Goal: Information Seeking & Learning: Learn about a topic

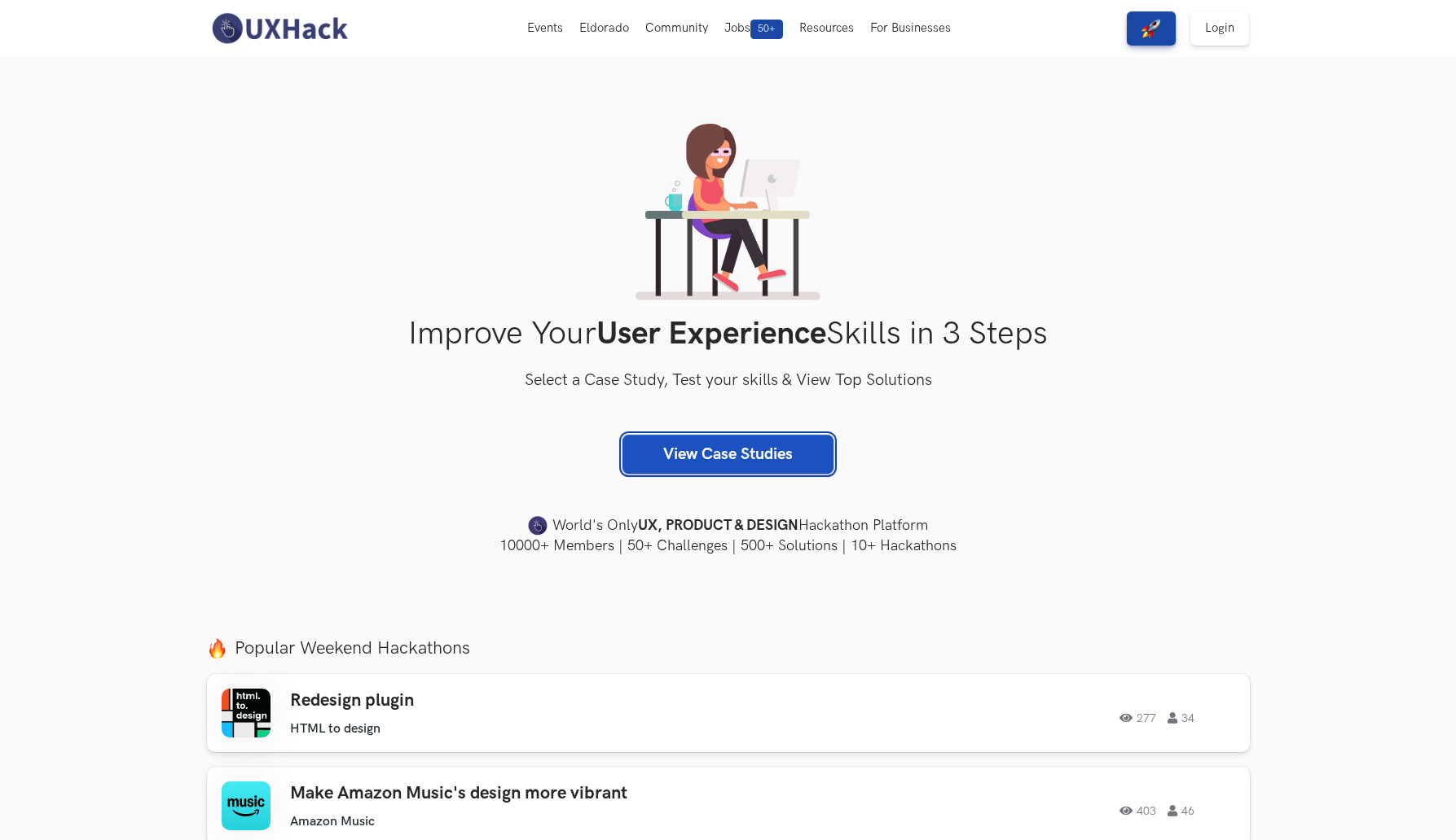
click at [690, 459] on link "View Case Studies" at bounding box center [728, 454] width 211 height 39
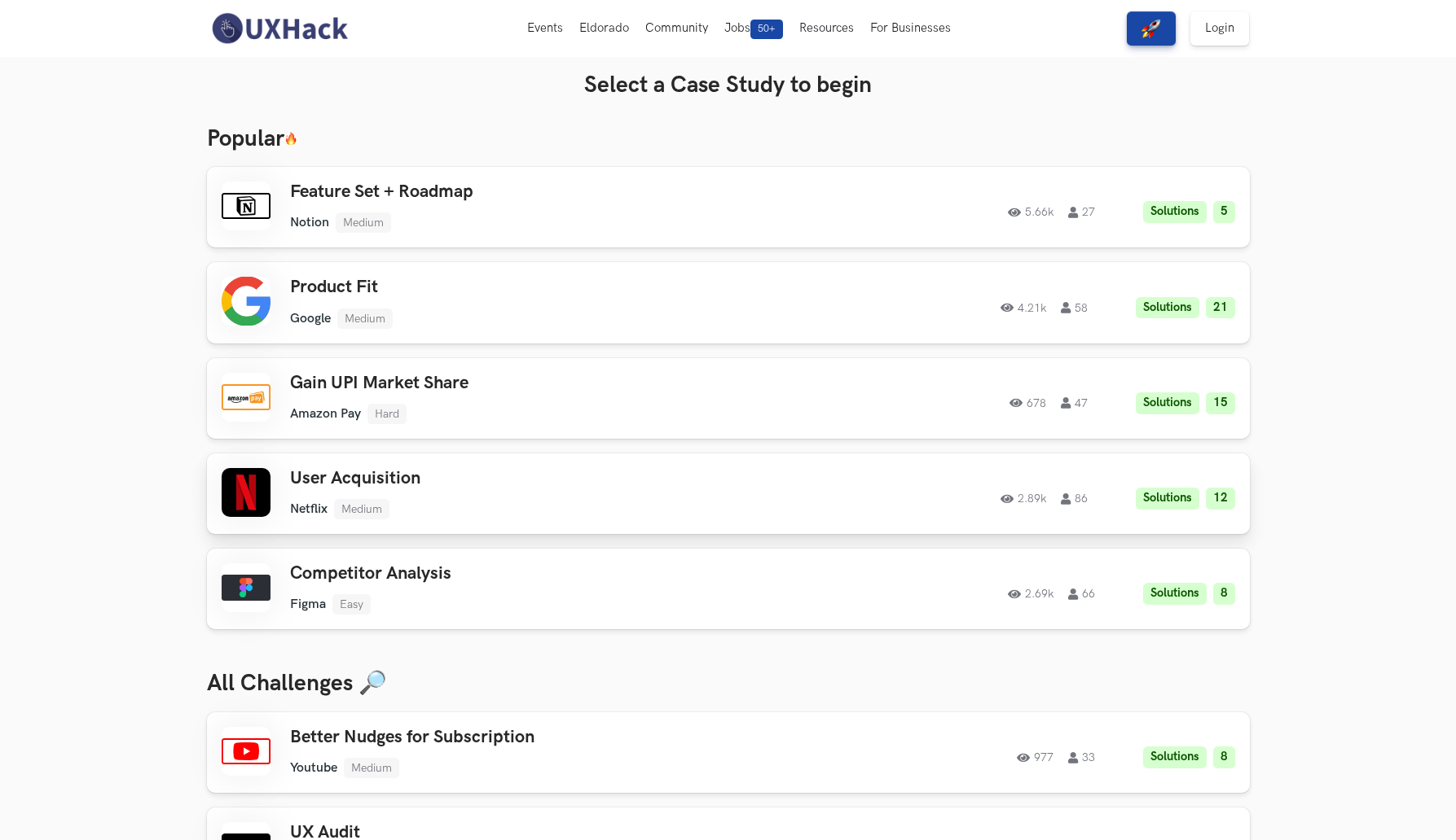
click at [530, 490] on div "User Acquisition Netflix Medium Netflix Medium Solutions 12 2.89k 86" at bounding box center [521, 494] width 463 height 51
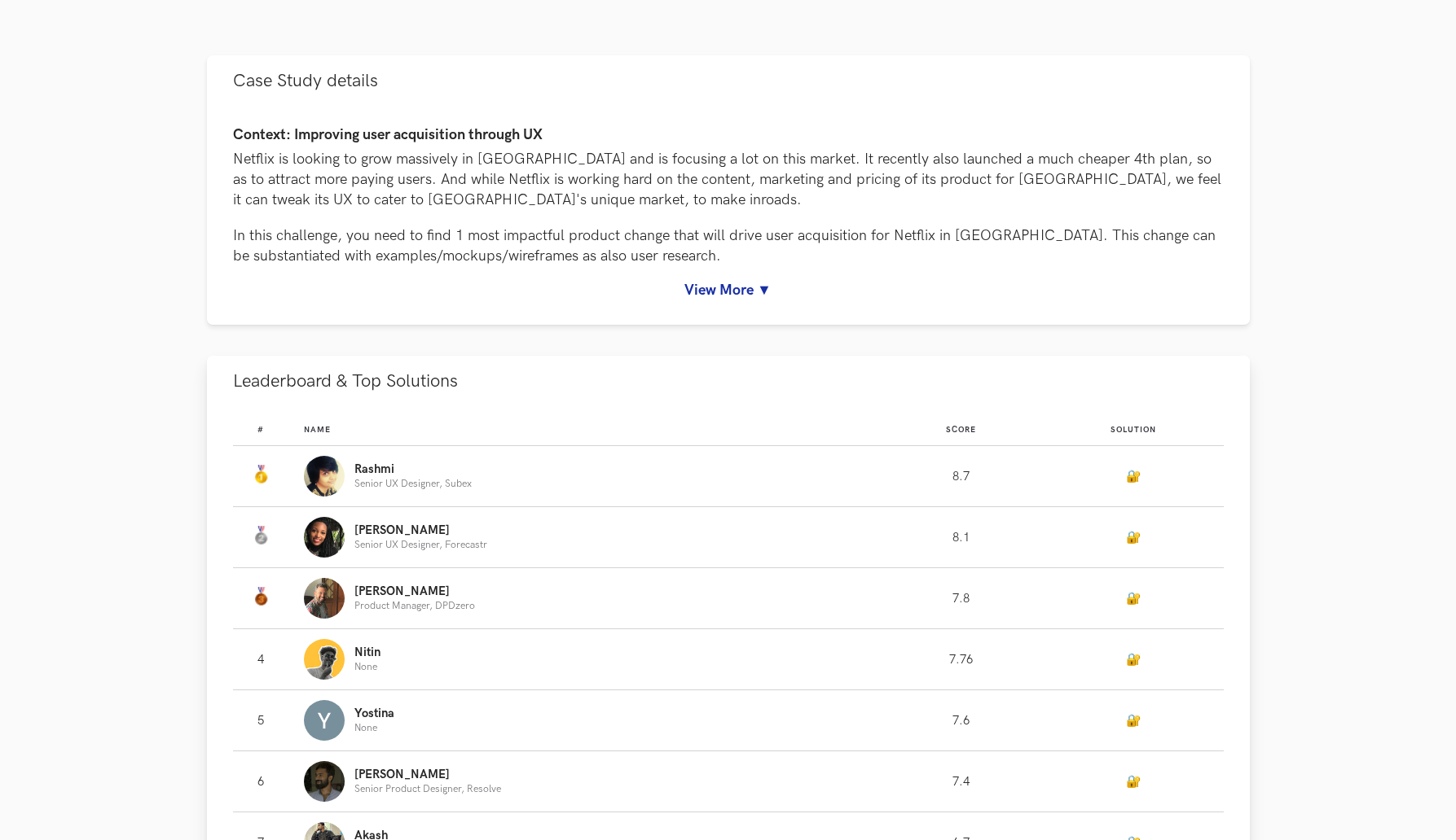
scroll to position [126, 0]
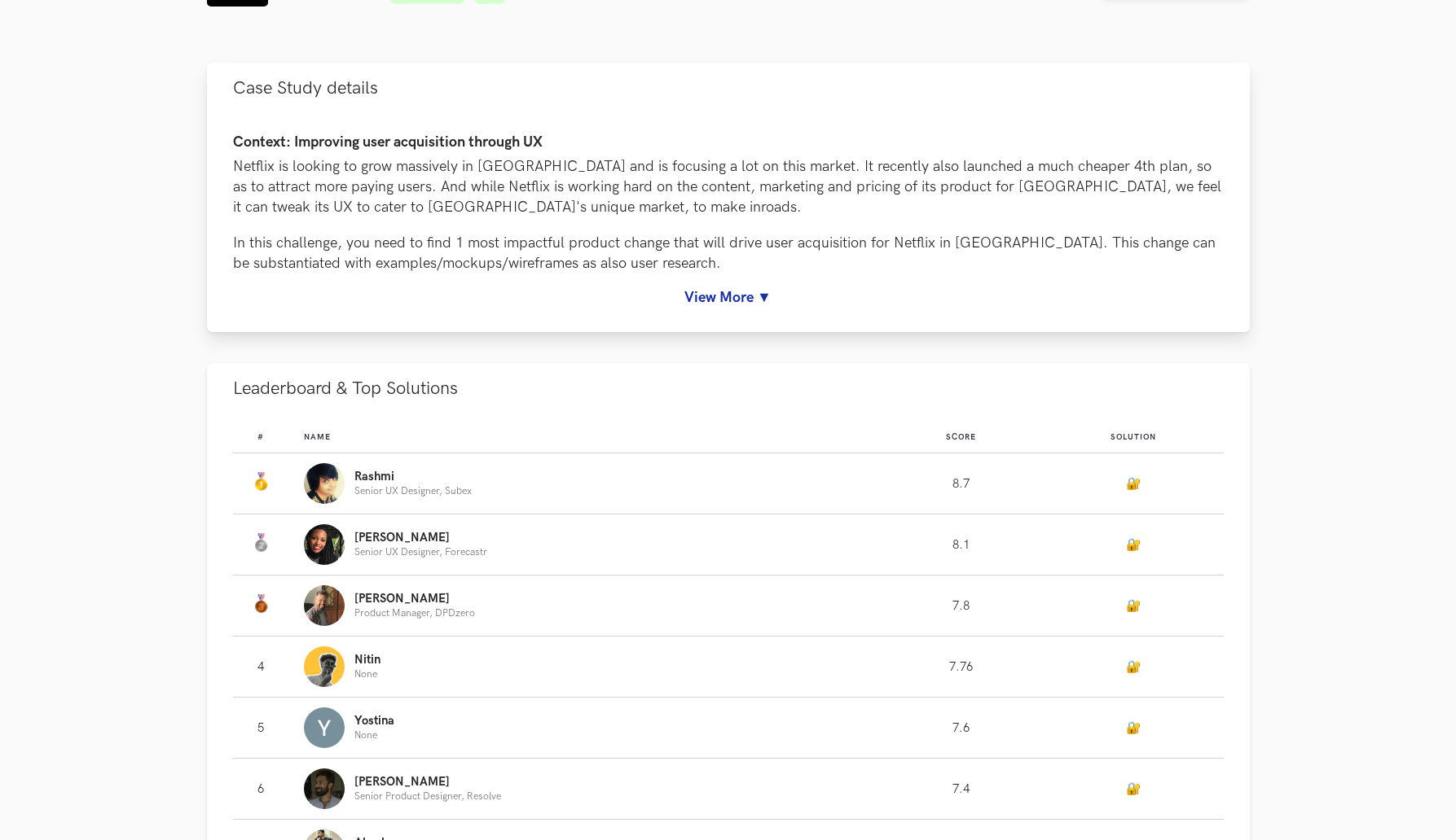
click at [762, 291] on link "View More ▼" at bounding box center [728, 297] width 990 height 17
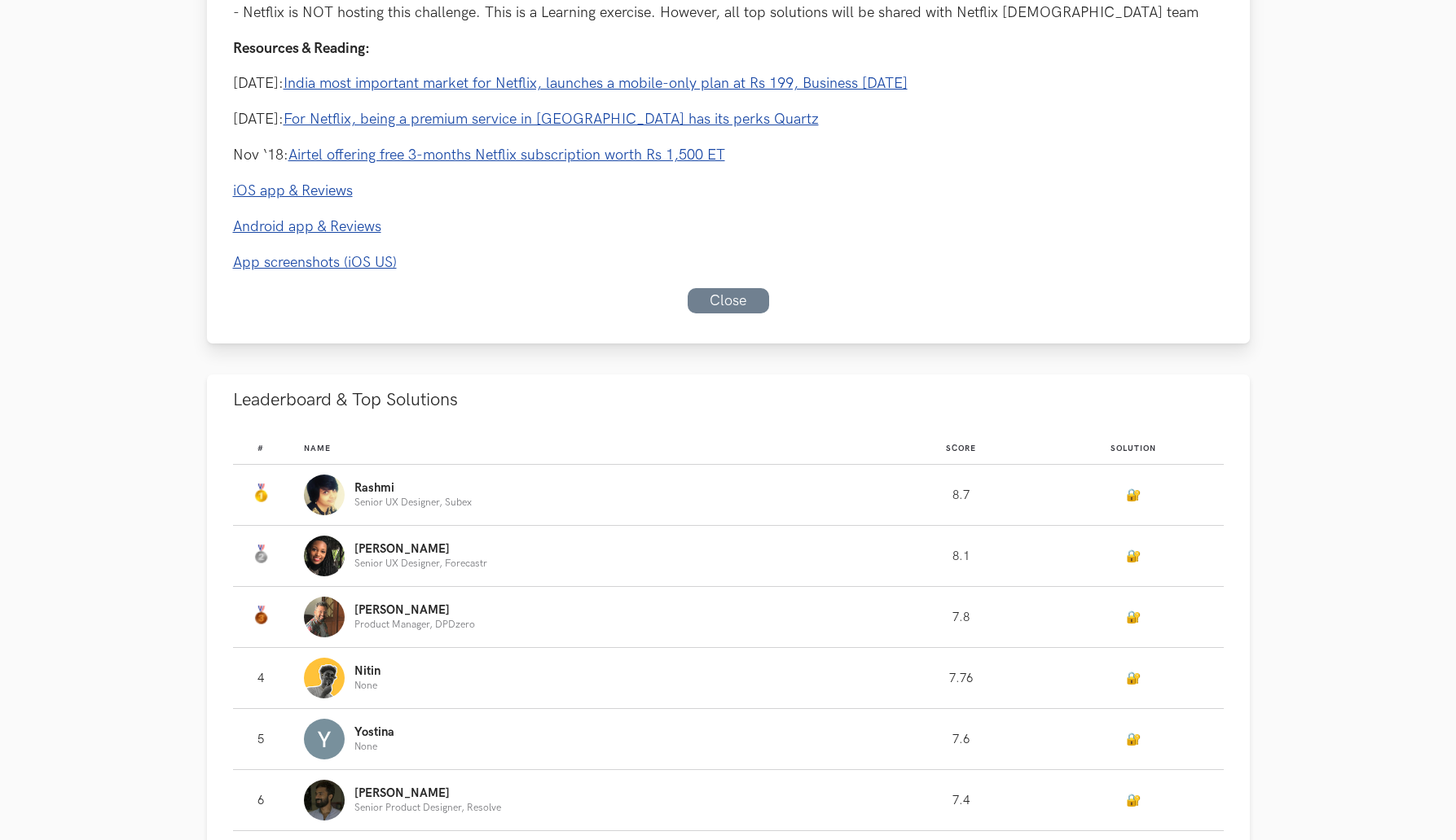
scroll to position [803, 0]
click at [1126, 494] on link "🔐" at bounding box center [1133, 494] width 15 height 14
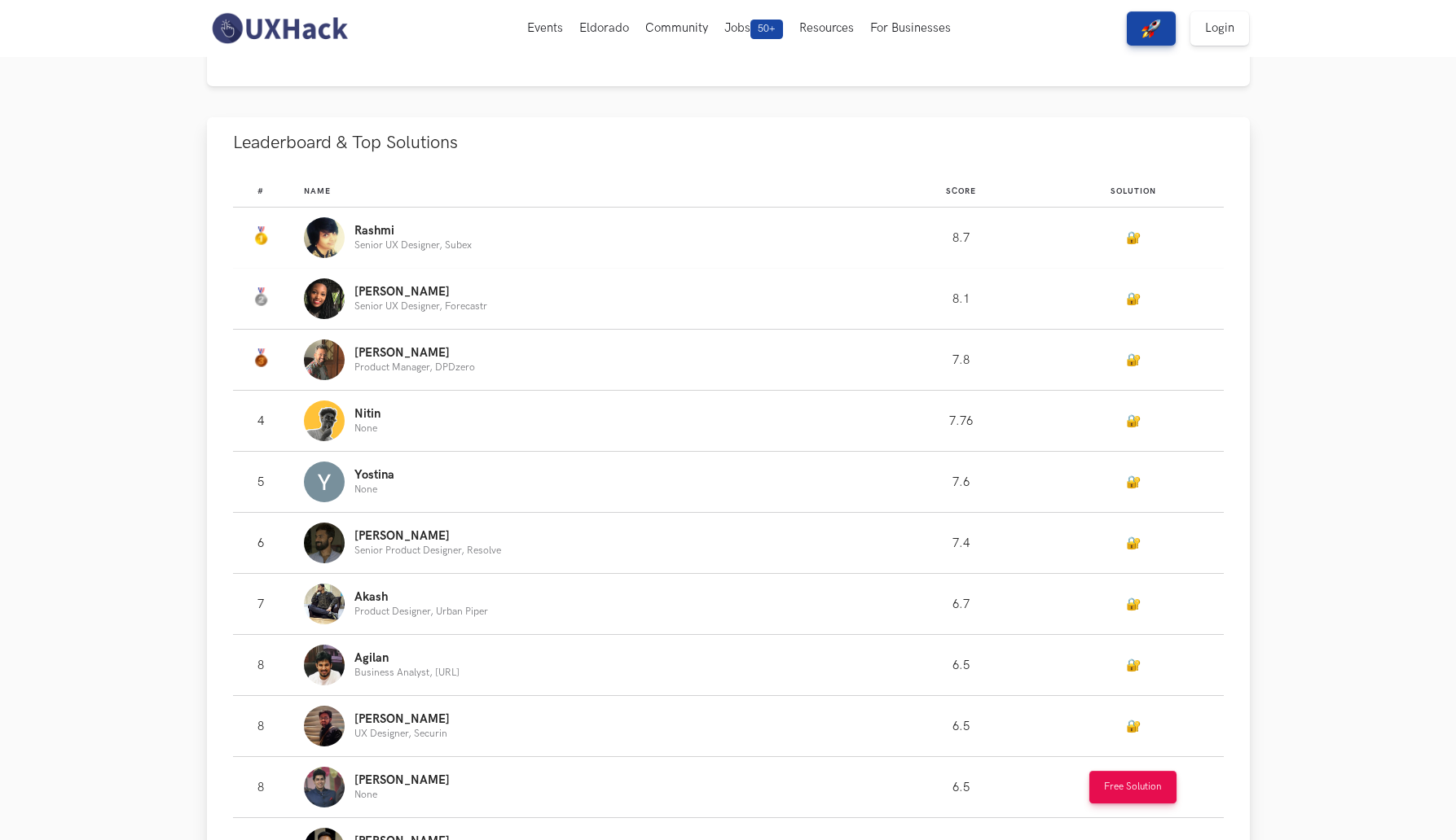
scroll to position [1057, 0]
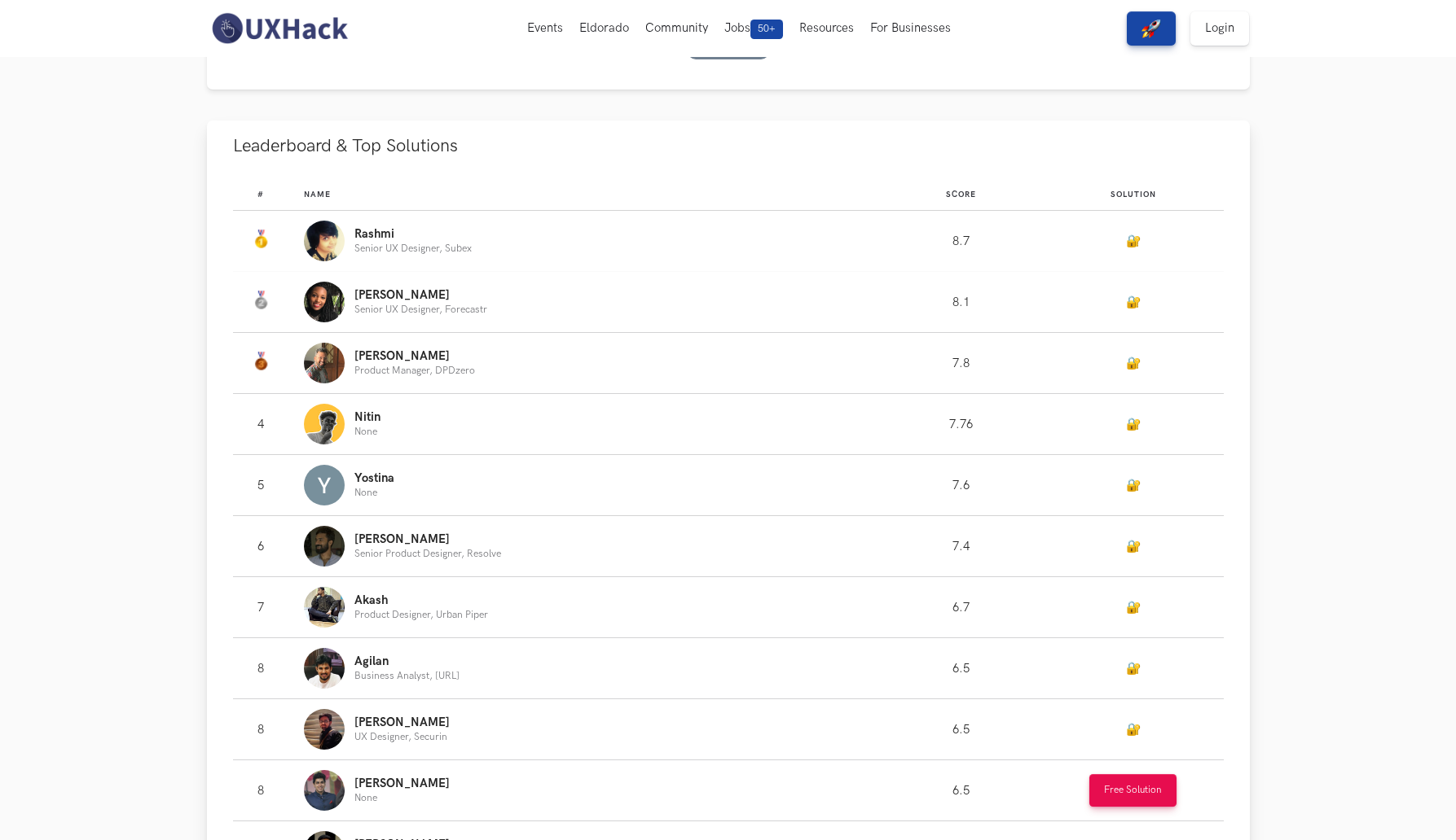
click at [335, 239] on img "Leaderboard" at bounding box center [324, 240] width 41 height 41
click at [392, 235] on p "Rashmi" at bounding box center [413, 234] width 117 height 13
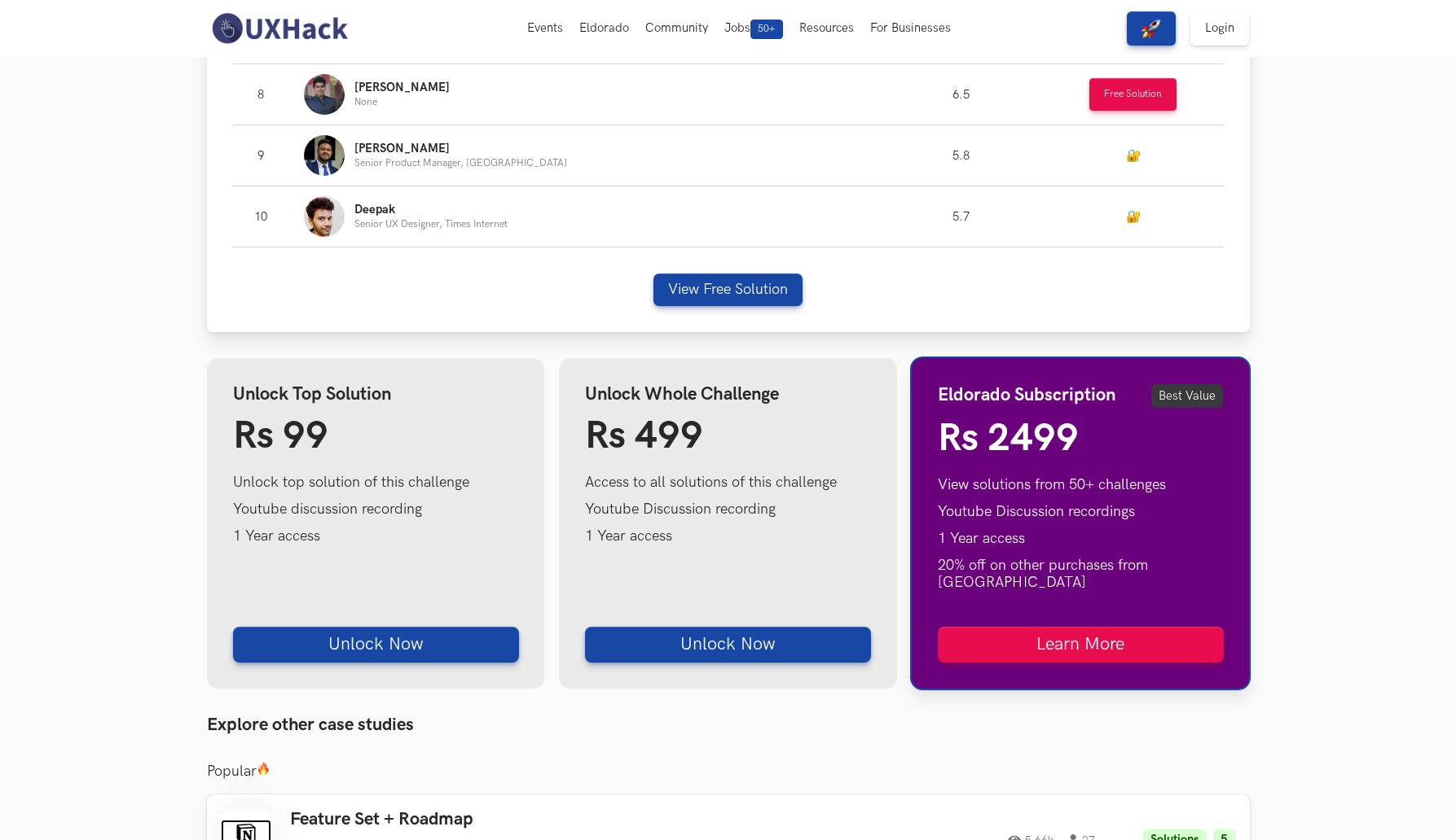
scroll to position [1746, 0]
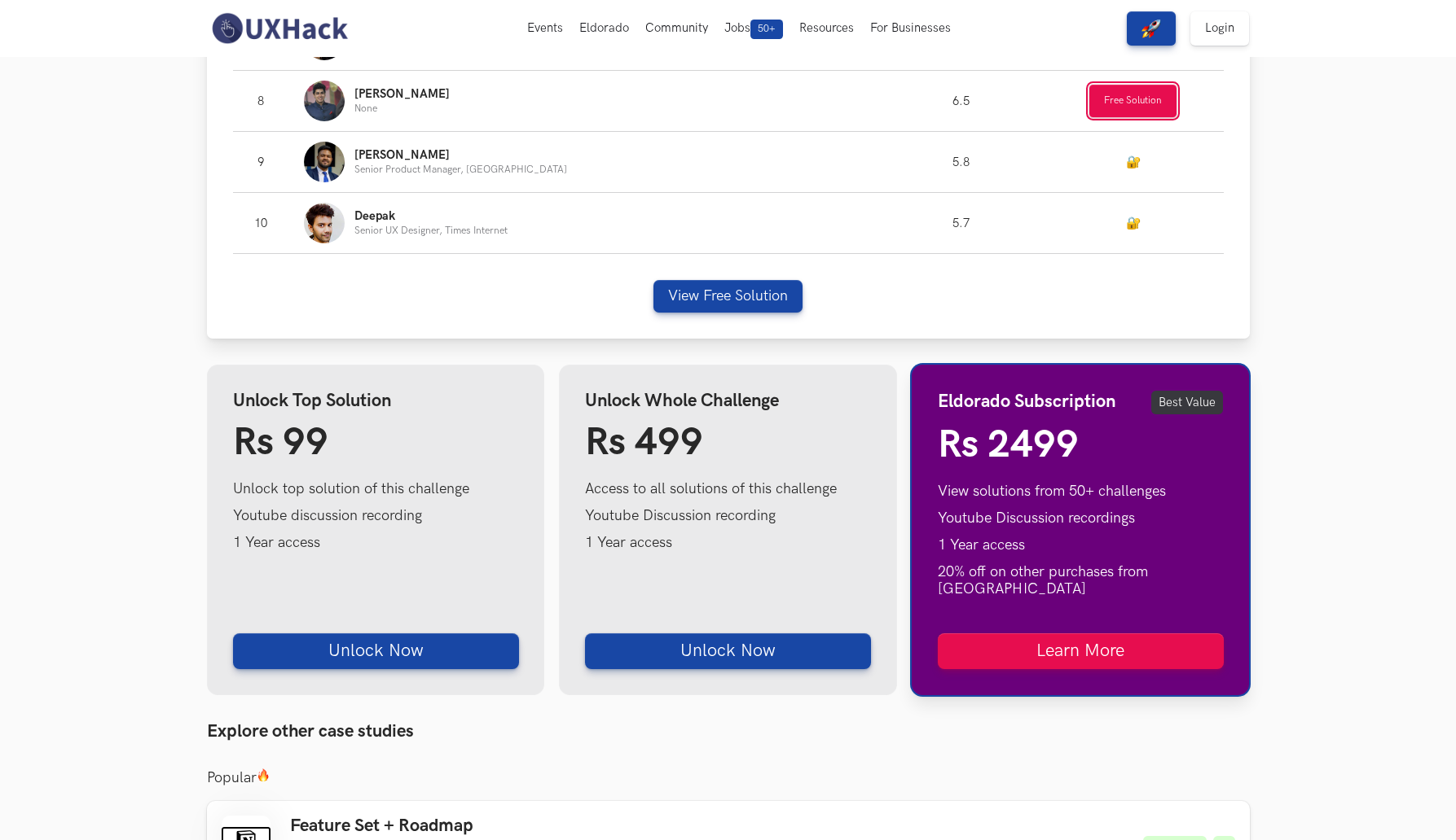
click at [1106, 102] on button "Free Solution" at bounding box center [1132, 101] width 87 height 33
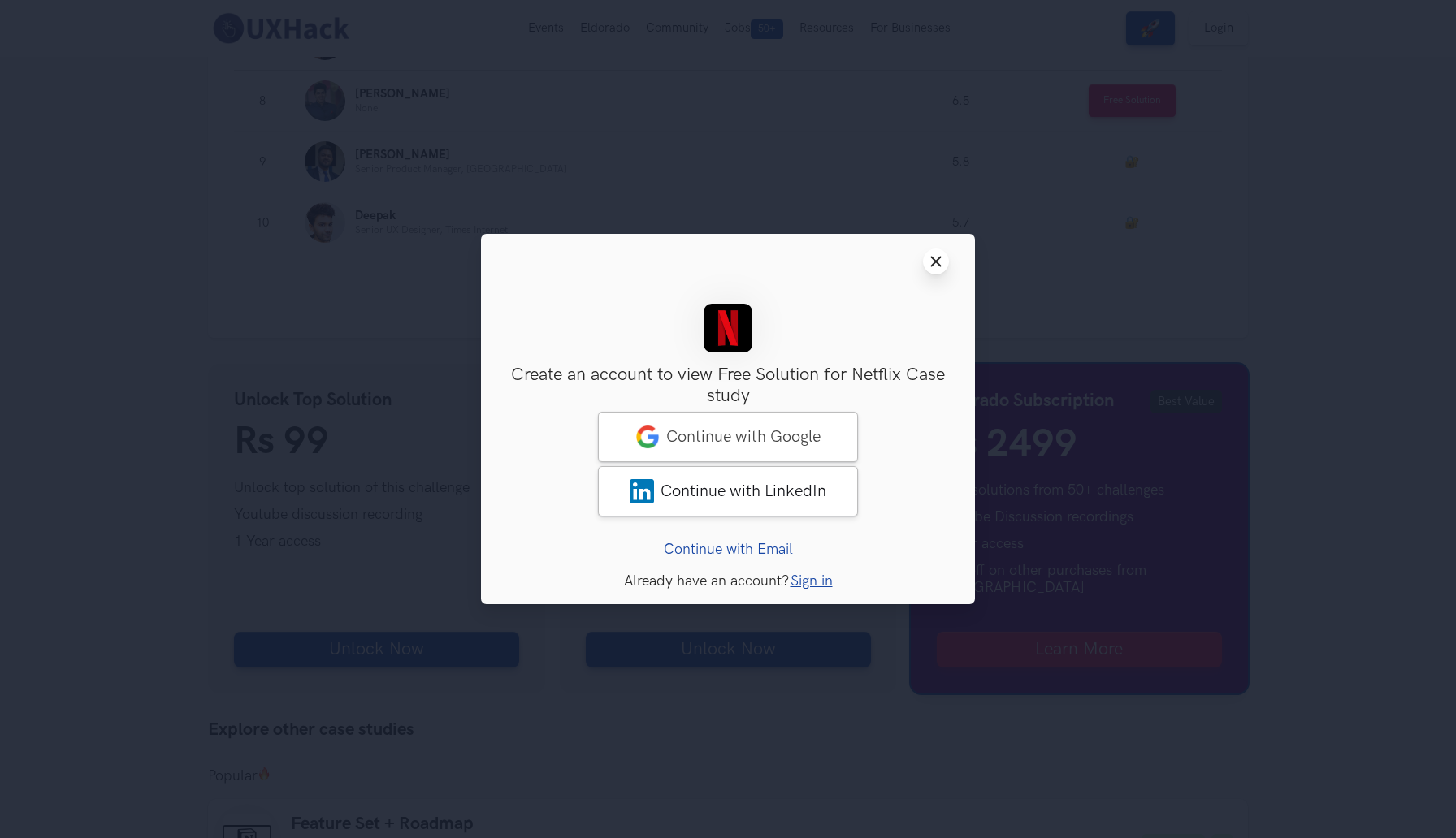
click at [924, 263] on button "Close modal window" at bounding box center [935, 262] width 26 height 26
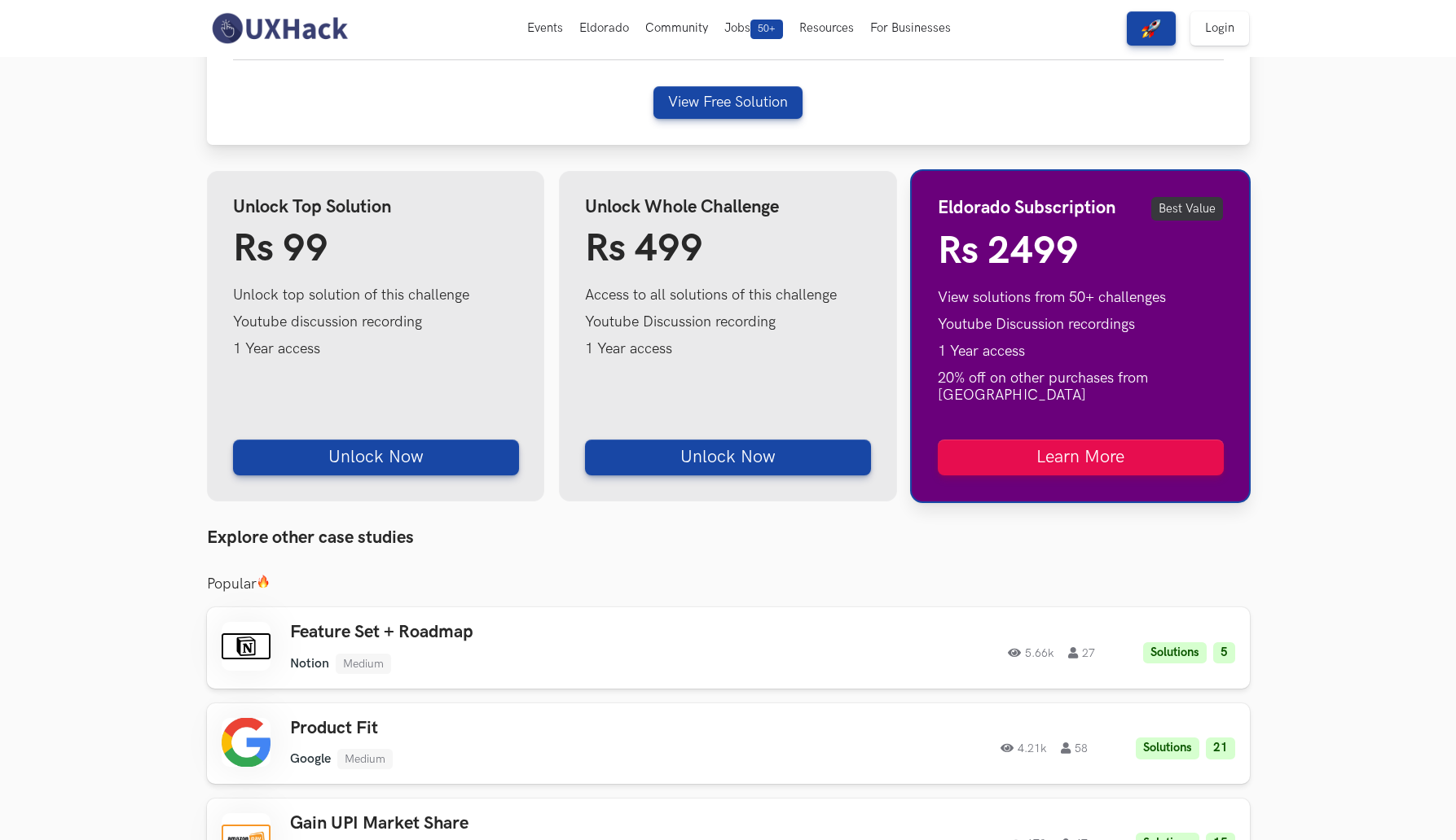
scroll to position [1919, 0]
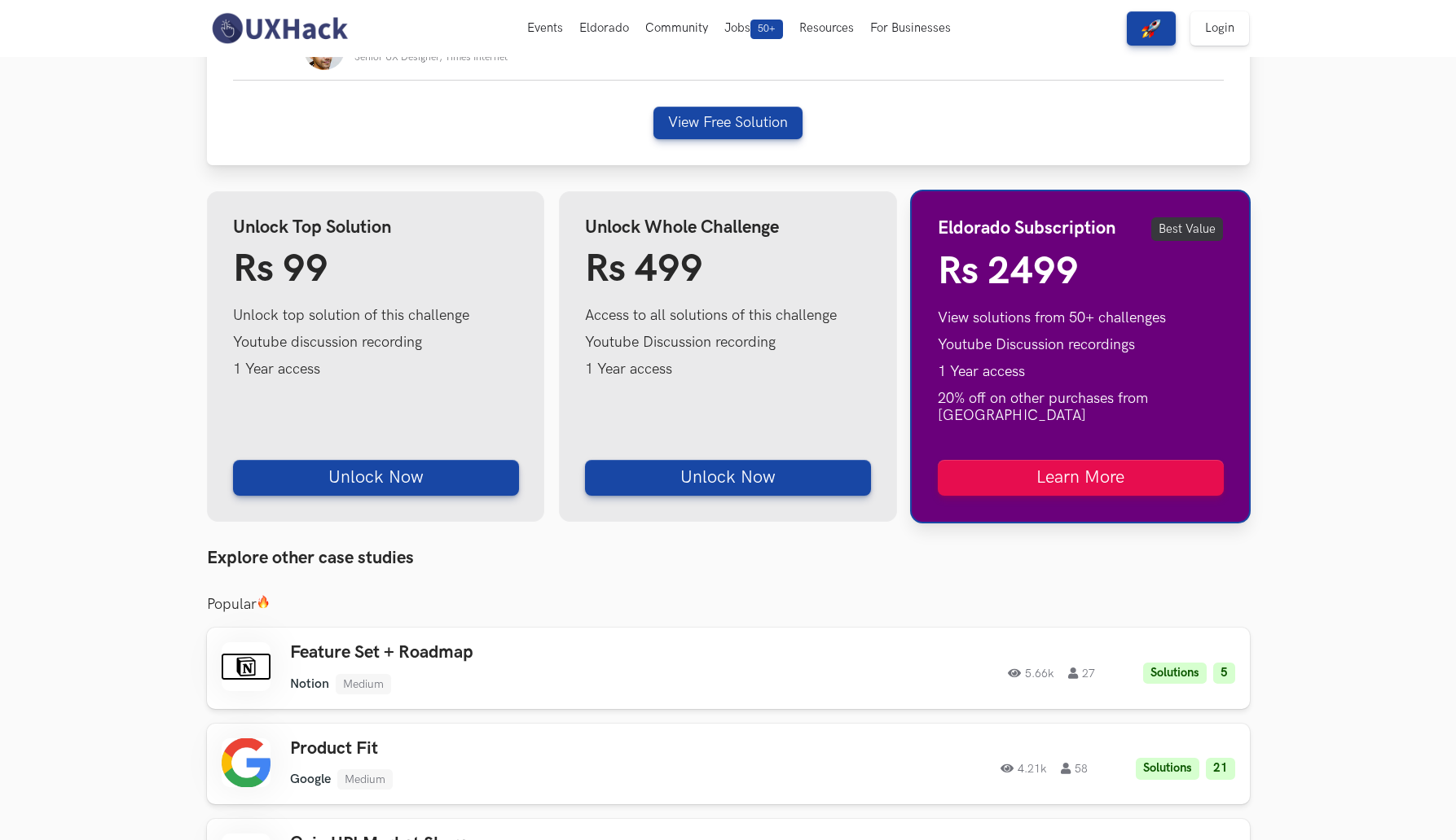
click at [926, 263] on div "Eldorado Subscription Best Value Rs 2499 View solutions from 50+ challenges You…" at bounding box center [1081, 356] width 338 height 331
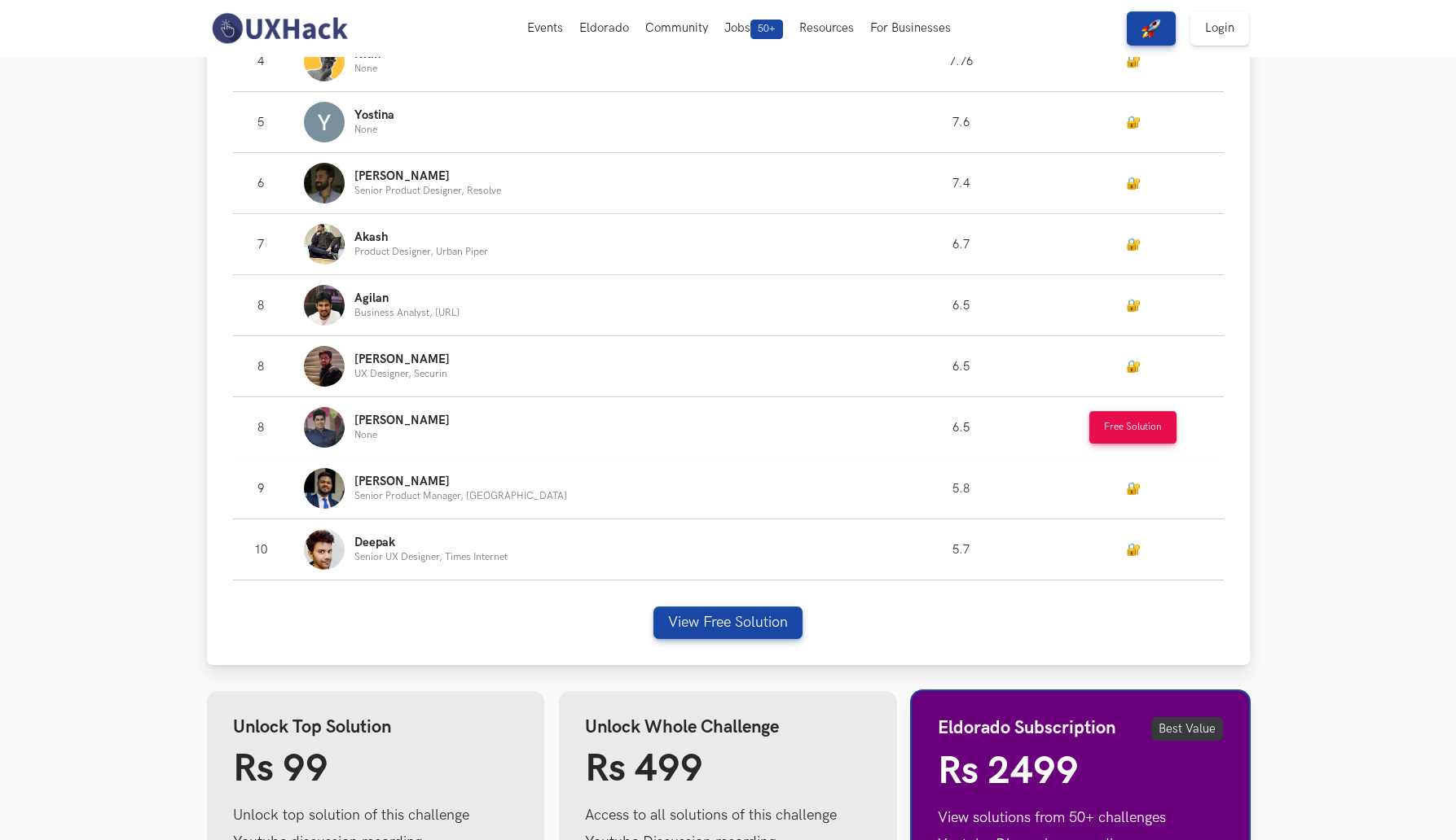
scroll to position [1417, 0]
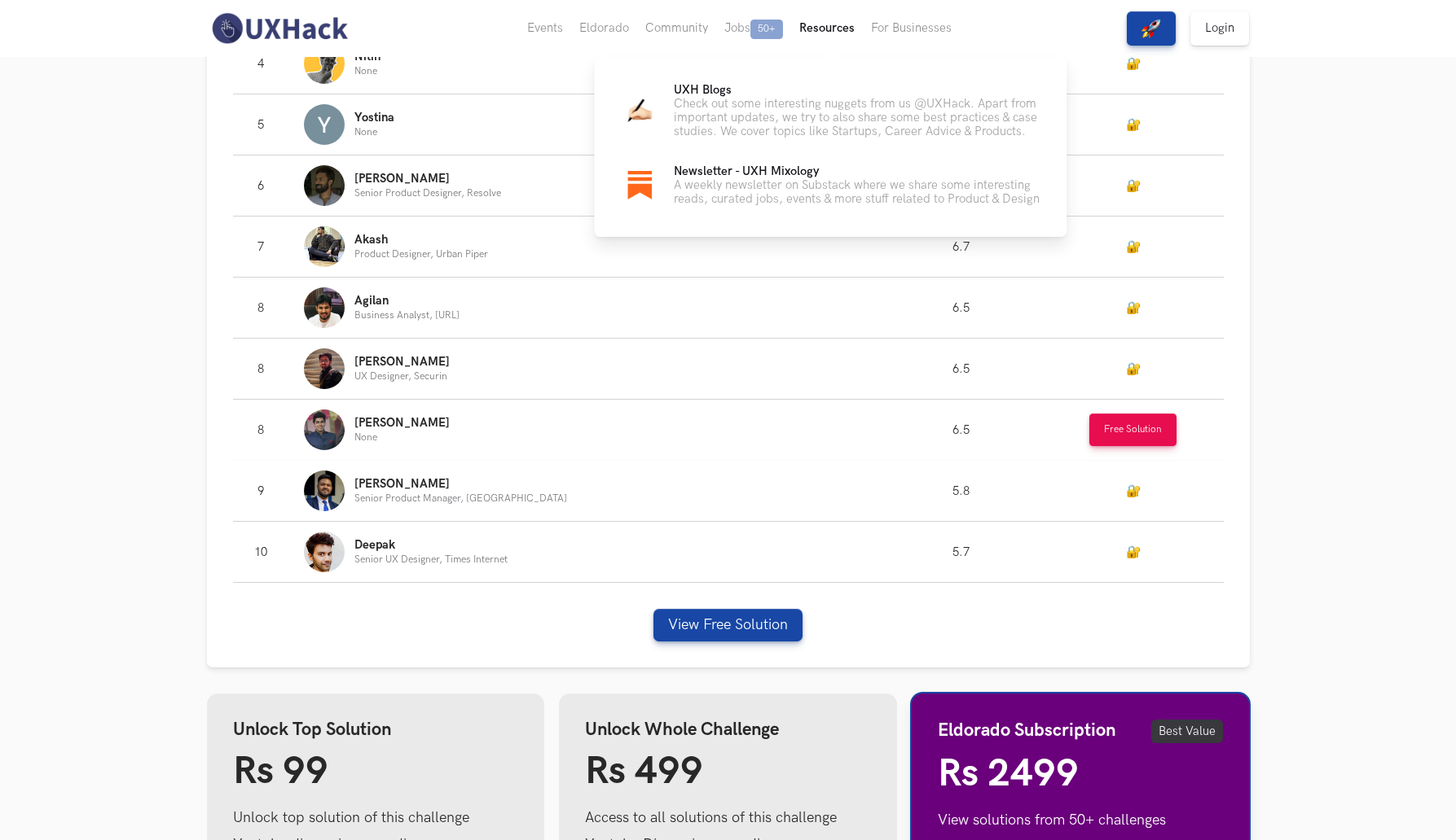
click at [844, 32] on button "Resources" at bounding box center [827, 28] width 71 height 57
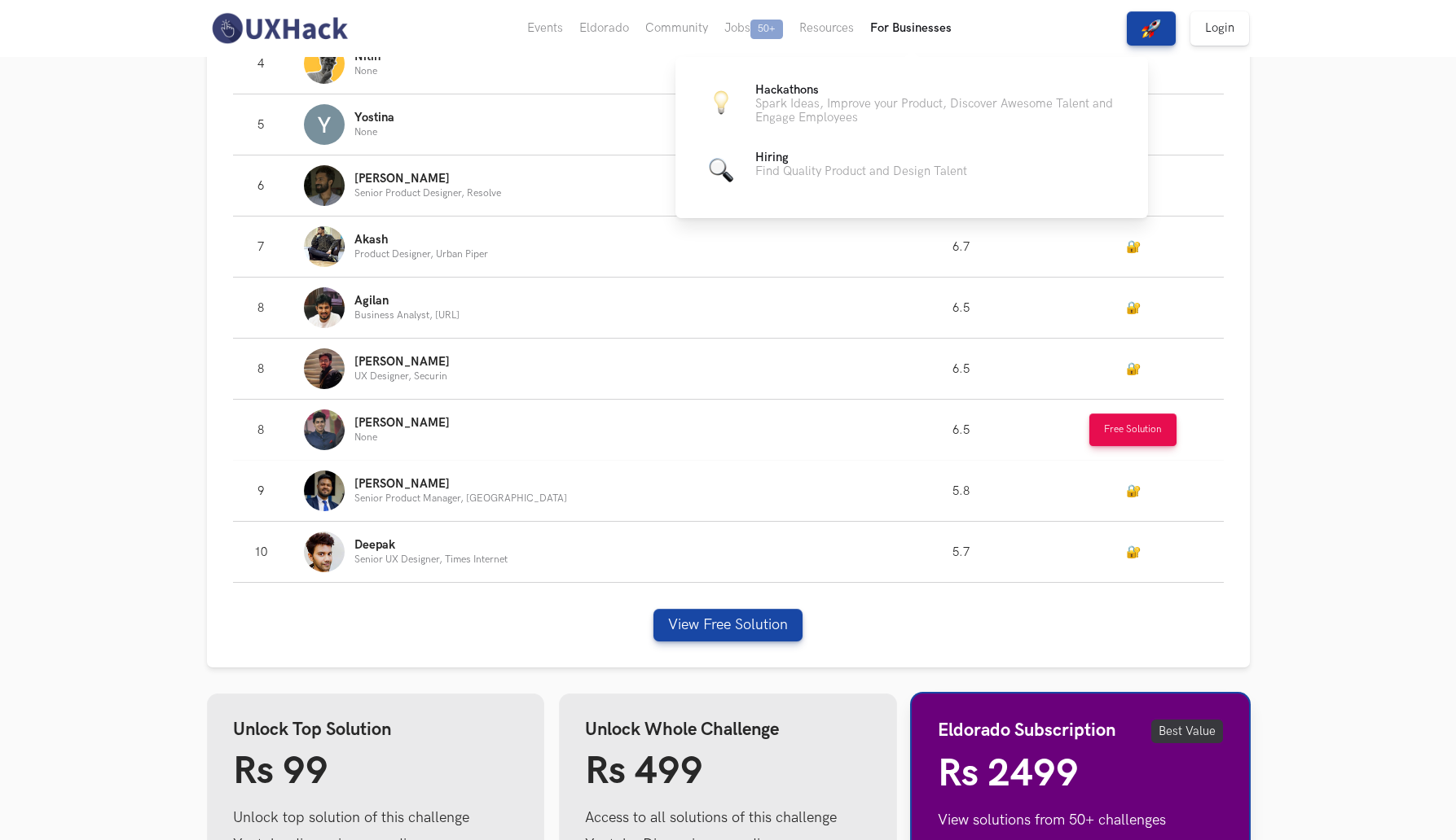
click at [880, 30] on button "For Businesses" at bounding box center [911, 28] width 98 height 57
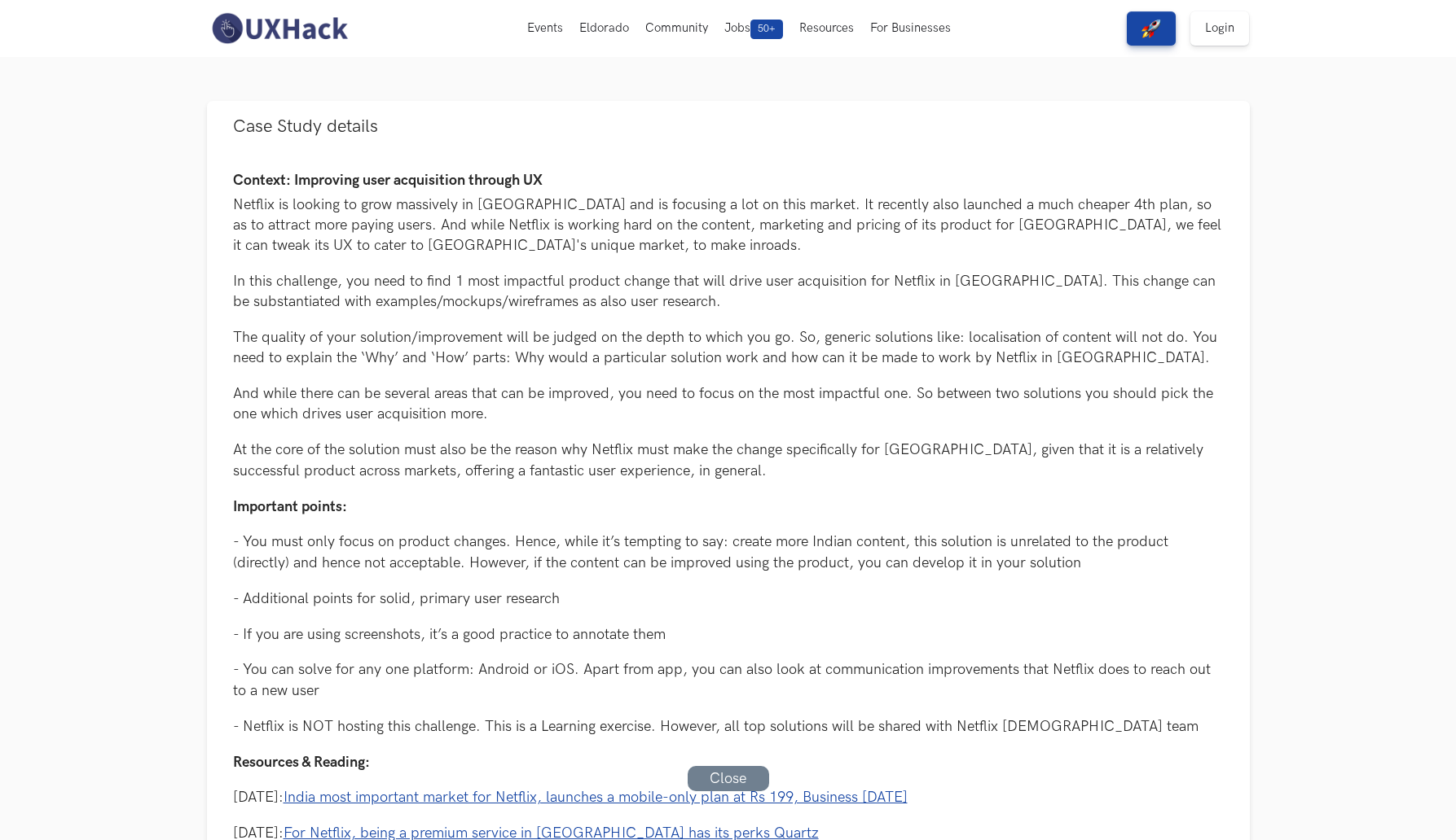
scroll to position [0, 0]
